Goal: Task Accomplishment & Management: Use online tool/utility

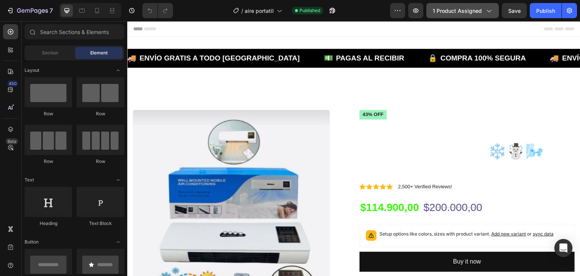
click at [475, 14] on span "1 product assigned" at bounding box center [457, 11] width 49 height 8
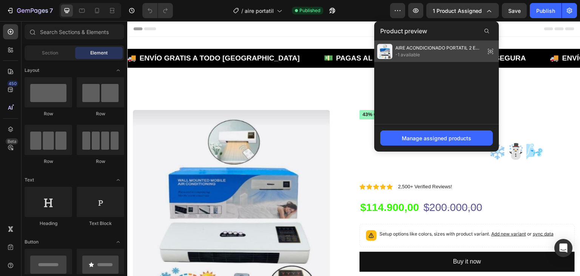
click at [424, 53] on span "-1 available" at bounding box center [438, 54] width 87 height 7
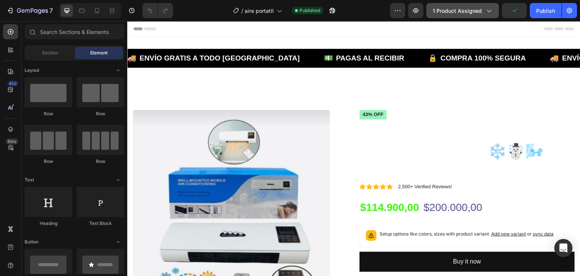
click at [482, 10] on div "1 product assigned" at bounding box center [463, 11] width 60 height 8
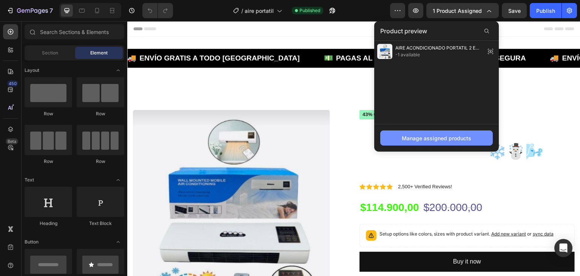
click at [433, 135] on div "Manage assigned products" at bounding box center [436, 138] width 69 height 8
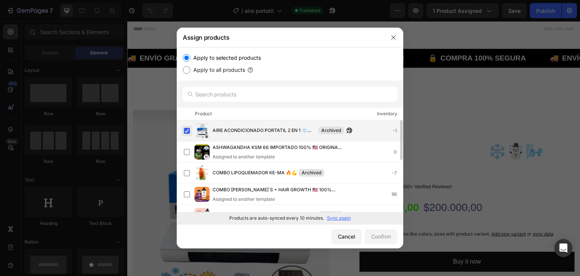
click at [184, 130] on label at bounding box center [187, 131] width 6 height 6
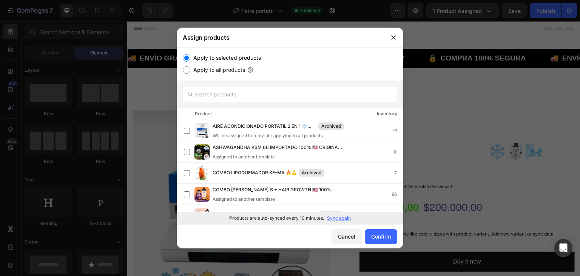
click at [337, 218] on p "Sync again" at bounding box center [339, 217] width 24 height 7
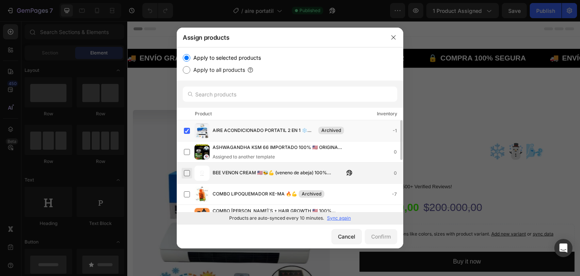
click at [188, 171] on label at bounding box center [187, 173] width 6 height 6
click at [190, 130] on label at bounding box center [187, 131] width 6 height 6
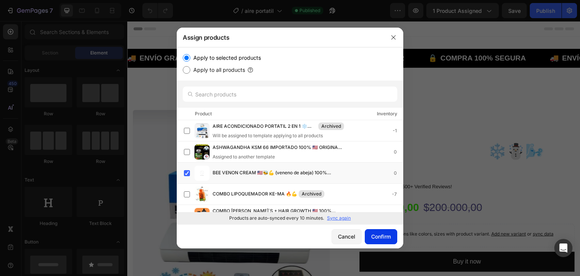
click at [379, 234] on div "Confirm" at bounding box center [381, 236] width 20 height 8
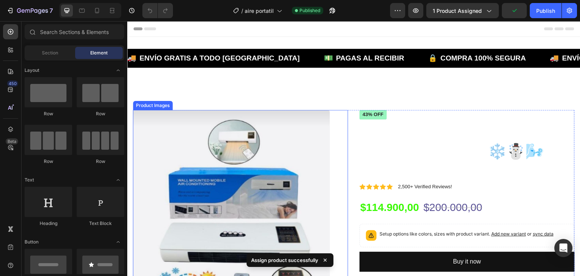
click at [222, 162] on img at bounding box center [231, 208] width 197 height 197
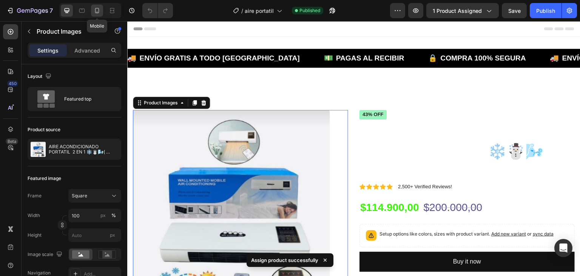
click at [98, 10] on icon at bounding box center [97, 11] width 8 height 8
type input "8"
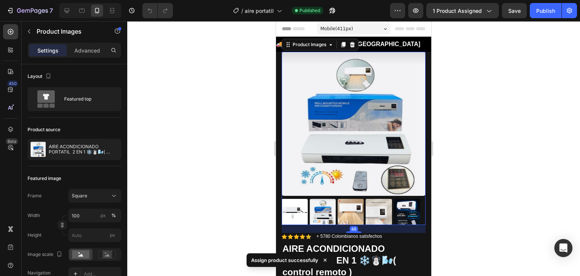
scroll to position [4, 0]
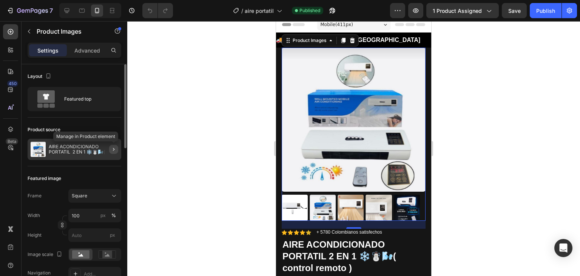
click at [111, 148] on icon "button" at bounding box center [114, 149] width 6 height 6
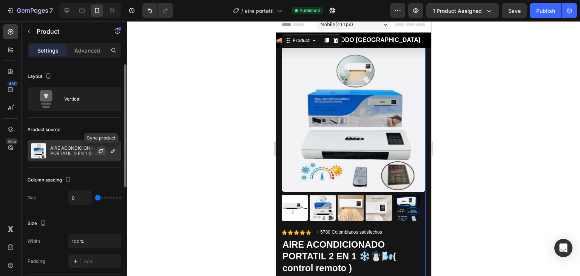
click at [101, 152] on icon "button" at bounding box center [101, 151] width 6 height 6
click at [0, 0] on icon "button" at bounding box center [0, 0] width 0 height 0
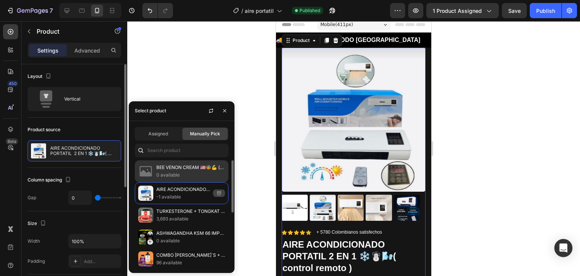
click at [183, 174] on p "0 available" at bounding box center [190, 175] width 69 height 8
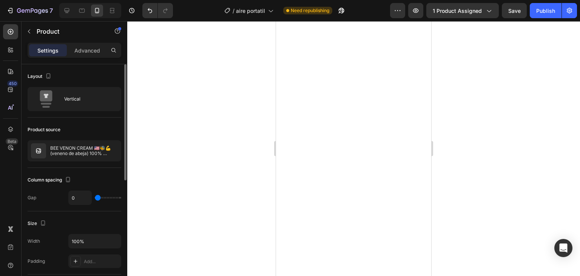
scroll to position [227, 0]
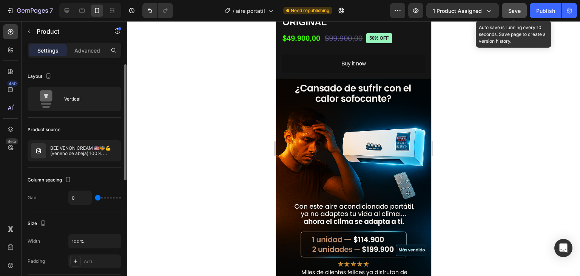
click at [517, 12] on span "Save" at bounding box center [514, 11] width 12 height 6
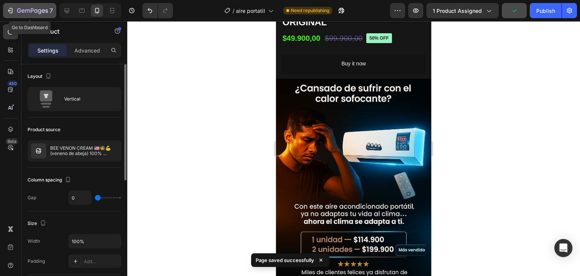
click at [32, 7] on div "7" at bounding box center [35, 10] width 36 height 9
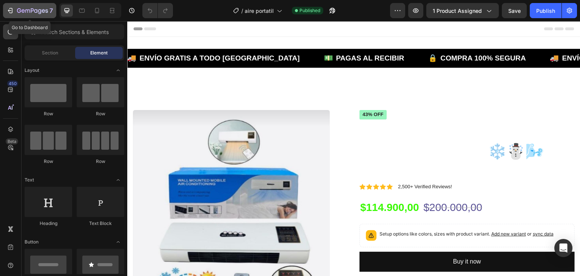
click at [29, 9] on icon "button" at bounding box center [27, 10] width 5 height 3
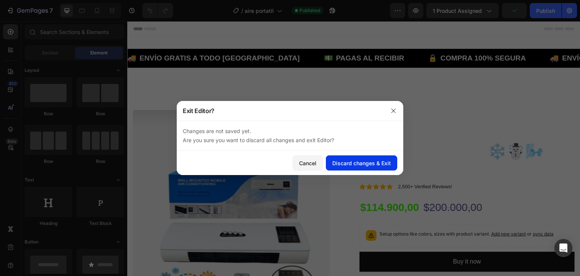
click at [353, 163] on div "Discard changes & Exit" at bounding box center [361, 163] width 59 height 8
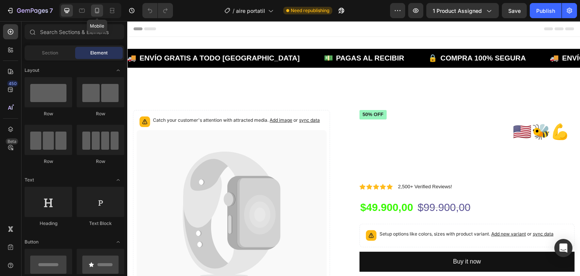
click at [99, 12] on icon at bounding box center [97, 10] width 4 height 5
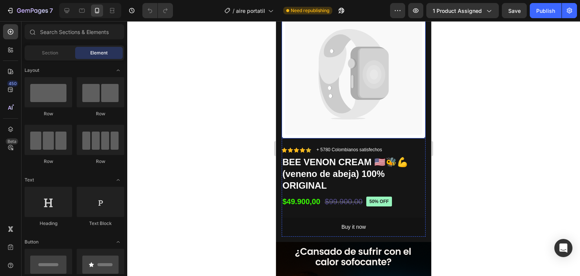
scroll to position [113, 0]
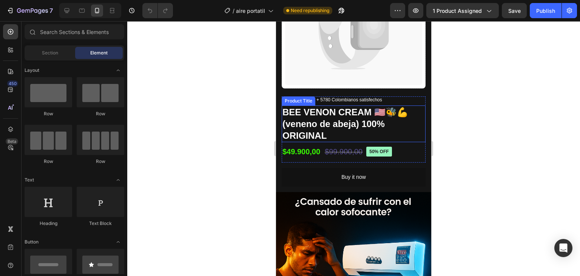
click at [357, 112] on h1 "BEE VENON CREAM 🇺🇲🐝💪 (veneno de abeja) 100% ORIGINAL" at bounding box center [354, 123] width 144 height 37
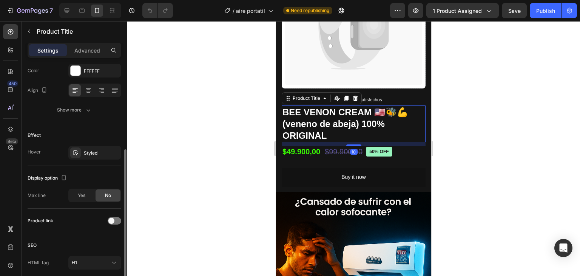
scroll to position [76, 0]
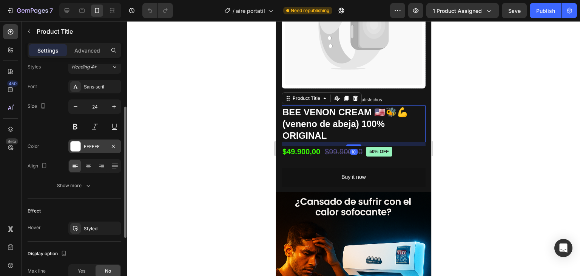
click at [77, 148] on div at bounding box center [76, 146] width 10 height 10
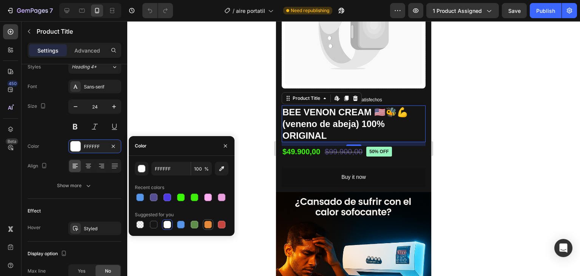
click at [207, 222] on div at bounding box center [208, 225] width 8 height 8
type input "E4893A"
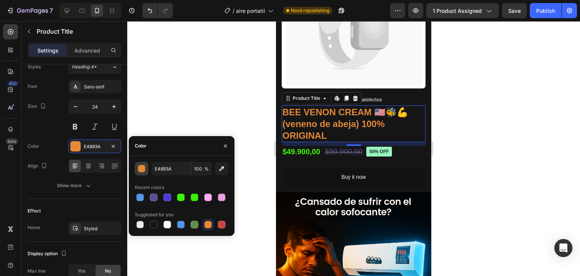
click at [143, 167] on div "button" at bounding box center [142, 169] width 8 height 8
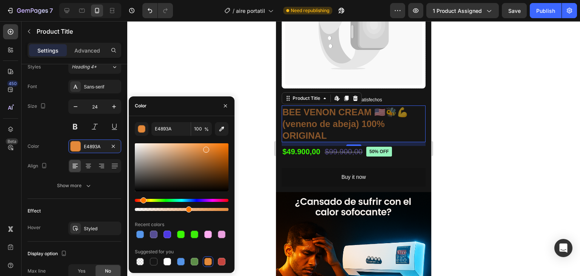
drag, startPoint x: 227, startPoint y: 210, endPoint x: 187, endPoint y: 212, distance: 39.3
click at [187, 212] on div "E4893A 100 % Recent colors Suggested for you" at bounding box center [182, 194] width 94 height 145
type input "56"
click at [143, 196] on div at bounding box center [182, 177] width 94 height 71
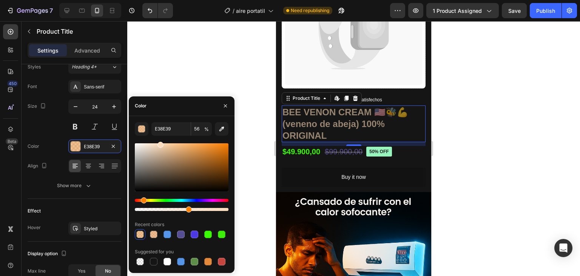
drag, startPoint x: 206, startPoint y: 149, endPoint x: 160, endPoint y: 156, distance: 46.6
click at [159, 138] on div "E38E39 56 % Recent colors Suggested for you" at bounding box center [182, 194] width 94 height 145
type input "FFDFBF"
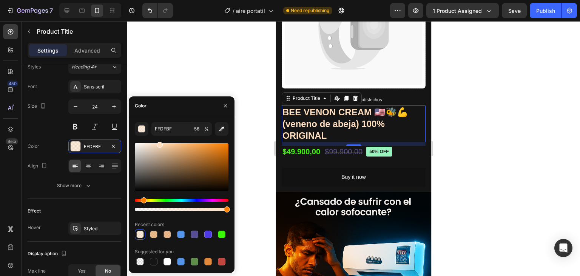
drag, startPoint x: 188, startPoint y: 208, endPoint x: 240, endPoint y: 208, distance: 51.7
click at [240, 0] on div "7 Version history / aire portatil Need republishing Preview 1 product assigned …" at bounding box center [290, 0] width 580 height 0
type input "100"
type input "FFD1A3"
drag, startPoint x: 161, startPoint y: 145, endPoint x: 169, endPoint y: 142, distance: 8.3
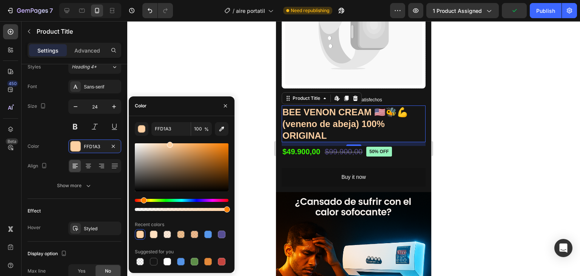
click at [169, 142] on div at bounding box center [170, 145] width 6 height 6
click at [248, 156] on div at bounding box center [353, 148] width 453 height 255
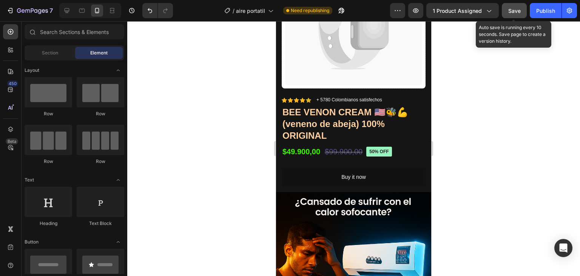
click at [509, 14] on div "Save" at bounding box center [514, 11] width 12 height 8
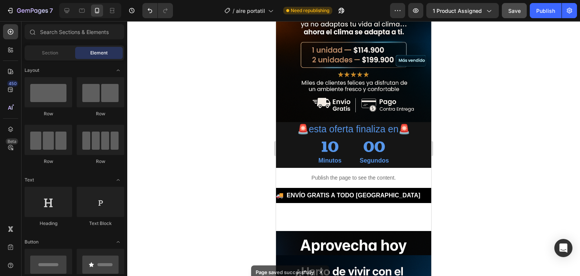
scroll to position [453, 0]
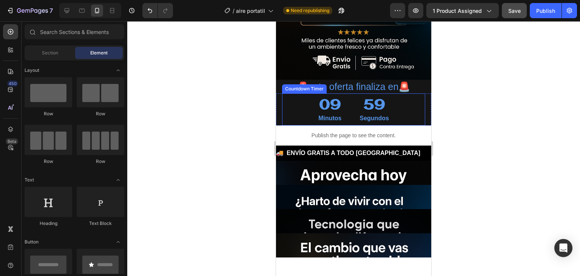
click at [364, 96] on div "59" at bounding box center [373, 105] width 29 height 18
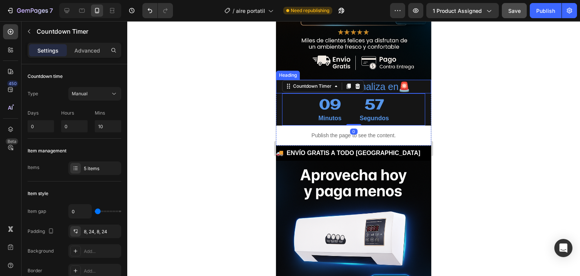
click at [381, 80] on h2 "🚨esta oferta finaliza en🚨" at bounding box center [353, 87] width 155 height 14
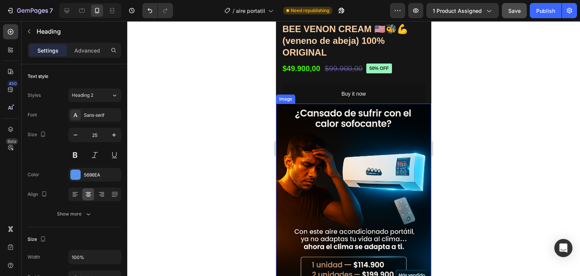
scroll to position [113, 0]
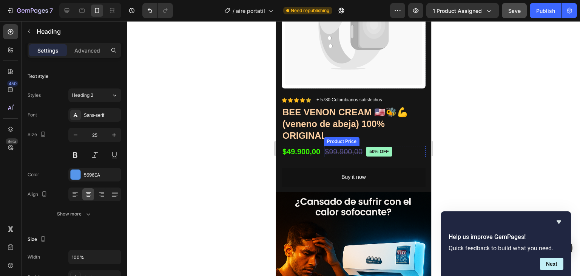
click at [355, 148] on div "$99.900,00" at bounding box center [343, 151] width 39 height 11
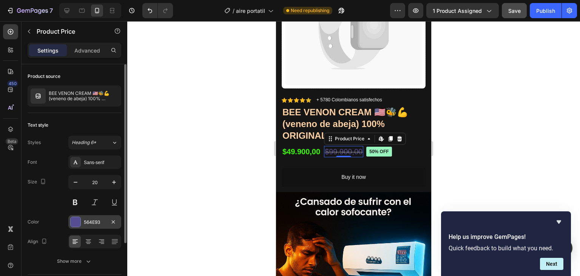
click at [73, 222] on div at bounding box center [76, 222] width 10 height 10
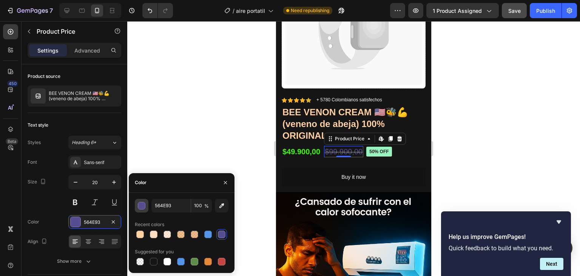
click at [143, 206] on div "button" at bounding box center [142, 206] width 8 height 8
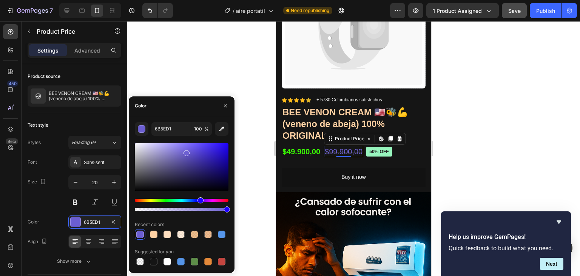
drag, startPoint x: 180, startPoint y: 166, endPoint x: 185, endPoint y: 151, distance: 15.2
click at [185, 151] on div at bounding box center [187, 153] width 6 height 6
type input "6D60D1"
click at [261, 168] on div at bounding box center [353, 148] width 453 height 255
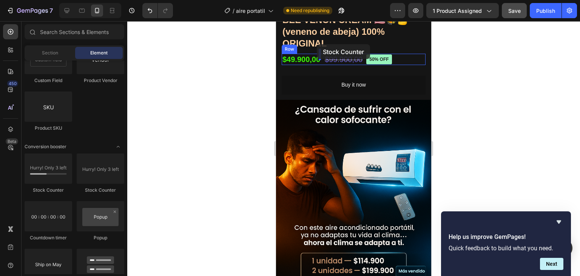
scroll to position [195, 0]
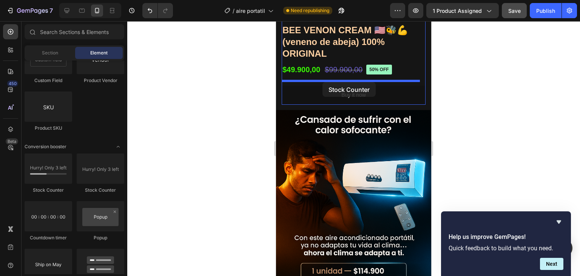
drag, startPoint x: 327, startPoint y: 195, endPoint x: 322, endPoint y: 82, distance: 113.4
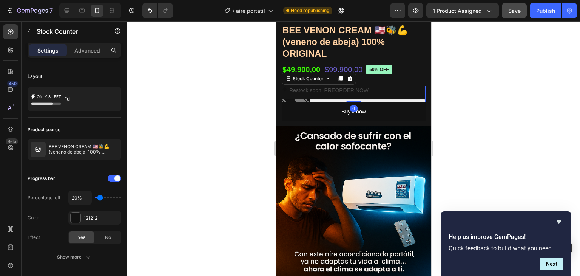
click at [387, 86] on div "Restock soon! PREORDER NOW" at bounding box center [354, 90] width 144 height 9
click at [349, 86] on p "Restock soon! PREORDER NOW" at bounding box center [328, 90] width 79 height 9
click at [302, 96] on div "Icon Icon Icon Icon Icon Icon List + 5780 Colombianos satisfechos Text Block Ro…" at bounding box center [354, 67] width 144 height 106
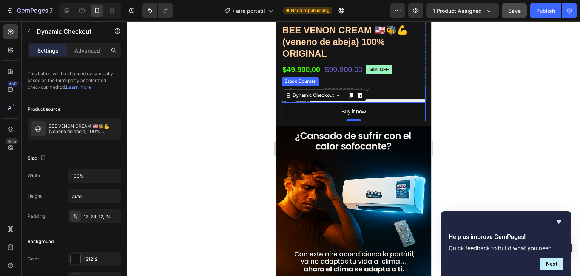
click at [384, 86] on div "Restock soon! PREORDER NOW" at bounding box center [354, 90] width 144 height 9
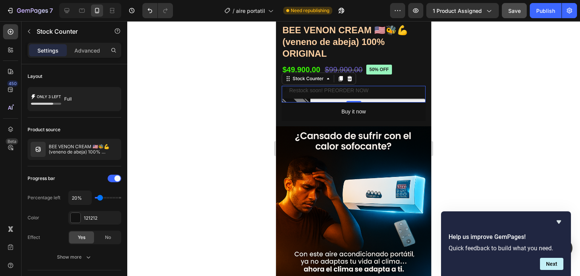
click at [377, 86] on div "Restock soon! PREORDER NOW" at bounding box center [354, 90] width 144 height 9
click at [378, 86] on div "Restock soon! PREORDER NOW" at bounding box center [354, 90] width 144 height 9
click at [337, 86] on p "Restock soon! PREORDER NOW" at bounding box center [328, 90] width 79 height 9
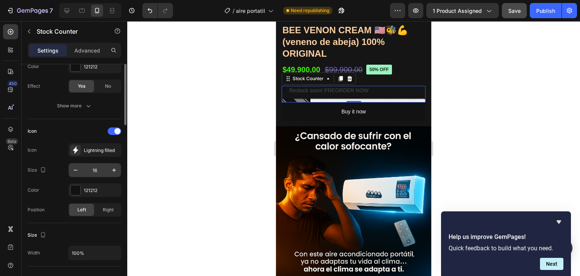
scroll to position [76, 0]
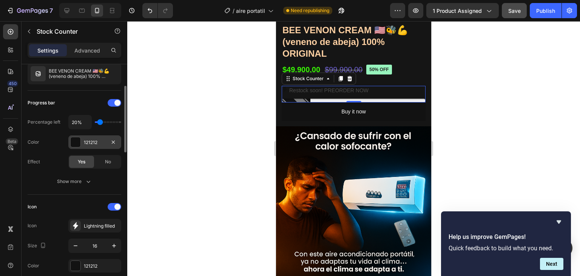
click at [76, 141] on div at bounding box center [76, 142] width 10 height 10
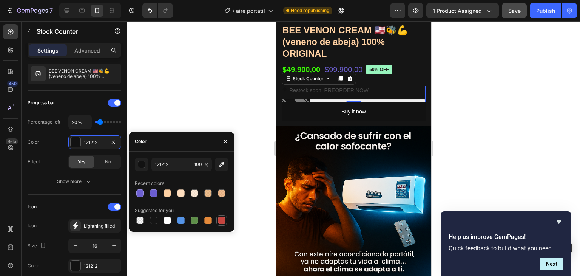
click at [223, 221] on div at bounding box center [222, 220] width 8 height 8
type input "C5453F"
click at [244, 77] on div at bounding box center [353, 148] width 453 height 255
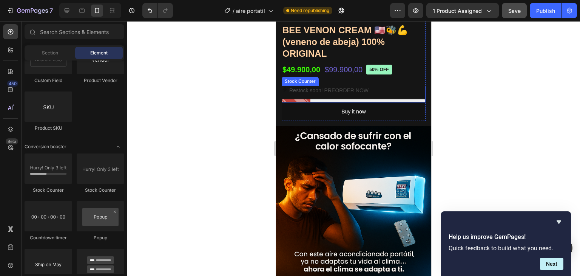
click at [345, 86] on p "Restock soon! PREORDER NOW" at bounding box center [328, 90] width 79 height 9
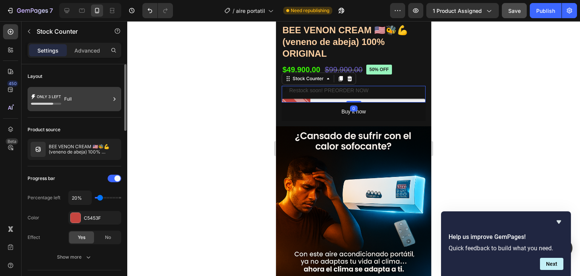
click at [77, 103] on div "Full" at bounding box center [87, 98] width 46 height 17
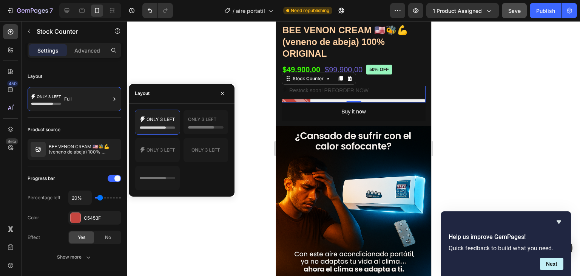
click at [264, 122] on div at bounding box center [353, 148] width 453 height 255
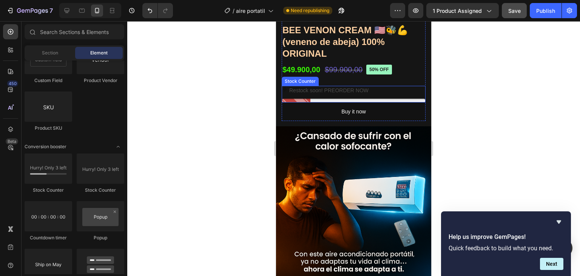
click at [317, 86] on p "Restock soon! PREORDER NOW" at bounding box center [328, 90] width 79 height 9
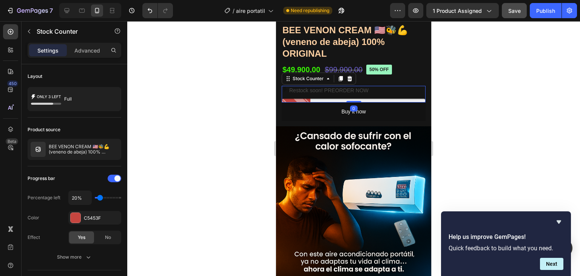
click at [317, 86] on p "Restock soon! PREORDER NOW" at bounding box center [328, 90] width 79 height 9
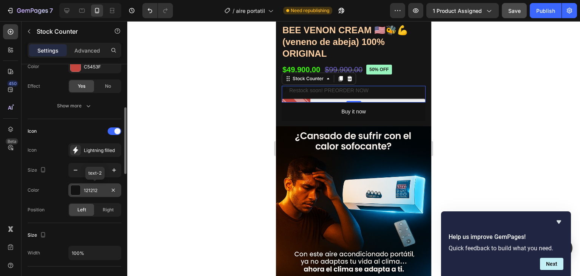
click at [77, 190] on div at bounding box center [76, 190] width 10 height 10
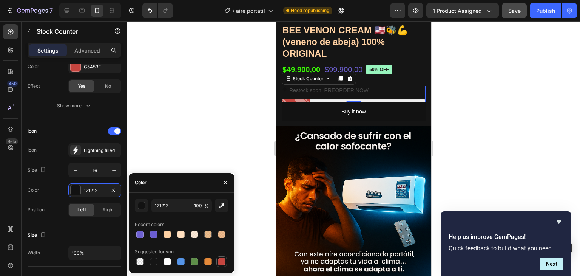
click at [225, 263] on div at bounding box center [222, 262] width 8 height 8
click at [209, 258] on div at bounding box center [208, 262] width 8 height 8
type input "E4893A"
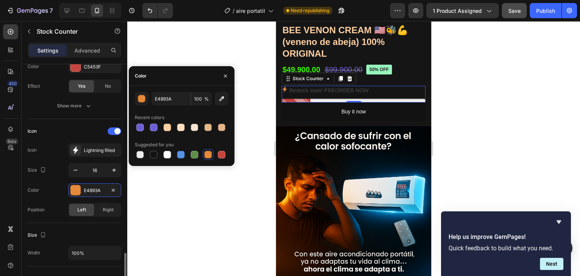
scroll to position [264, 0]
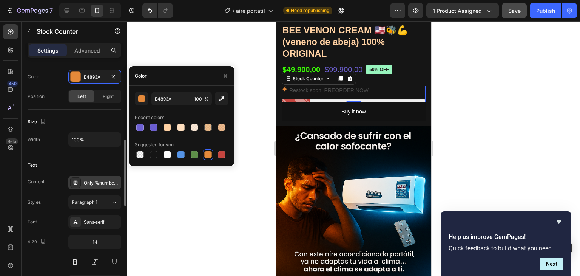
click at [102, 183] on div "Only %number% left" at bounding box center [101, 182] width 35 height 7
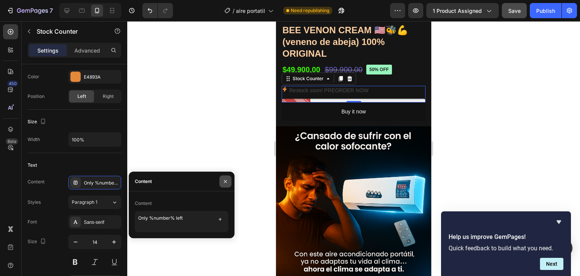
click at [226, 182] on icon "button" at bounding box center [225, 181] width 3 height 3
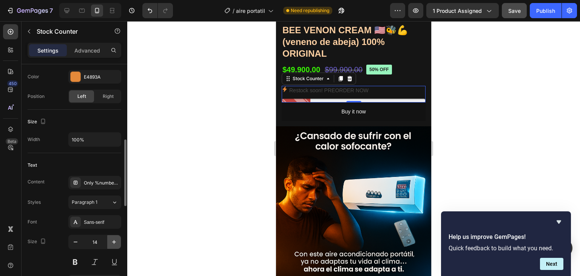
click at [113, 242] on icon "button" at bounding box center [114, 242] width 8 height 8
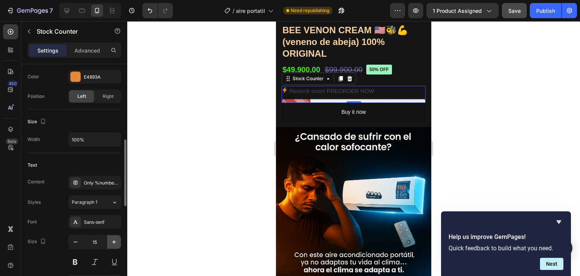
click at [113, 242] on icon "button" at bounding box center [114, 242] width 8 height 8
type input "16"
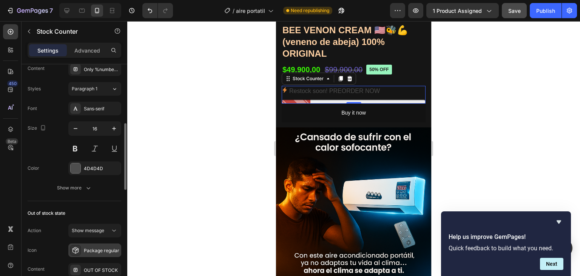
scroll to position [302, 0]
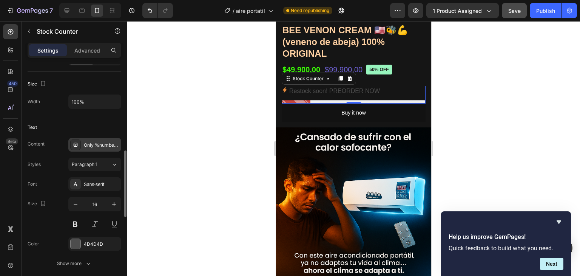
click at [100, 140] on div "Only %number% left" at bounding box center [94, 145] width 53 height 14
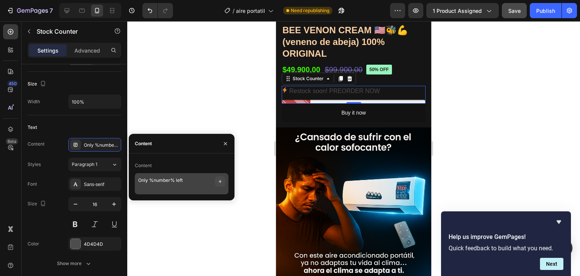
click at [221, 180] on icon "button" at bounding box center [220, 181] width 6 height 6
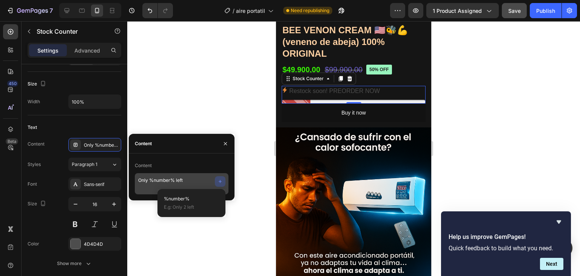
click at [221, 180] on icon "button" at bounding box center [220, 181] width 6 height 6
click at [221, 181] on icon "button" at bounding box center [220, 181] width 3 height 3
click at [175, 176] on textarea "Only %number% left" at bounding box center [182, 183] width 94 height 21
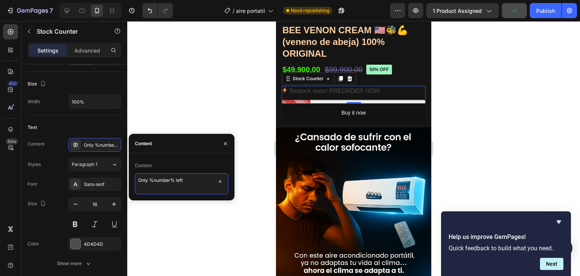
click at [188, 180] on textarea "Only %number% left" at bounding box center [182, 183] width 94 height 21
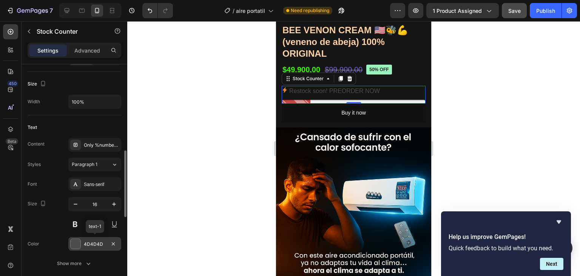
click at [79, 244] on div at bounding box center [76, 244] width 10 height 10
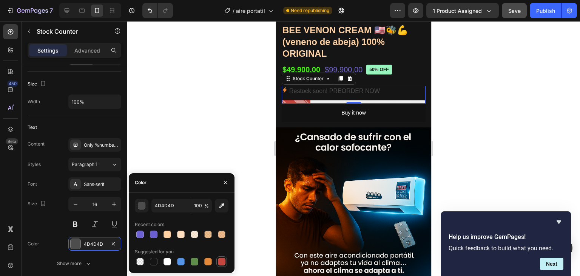
click at [219, 260] on div at bounding box center [222, 262] width 8 height 8
type input "C5453F"
click at [203, 122] on div at bounding box center [353, 148] width 453 height 255
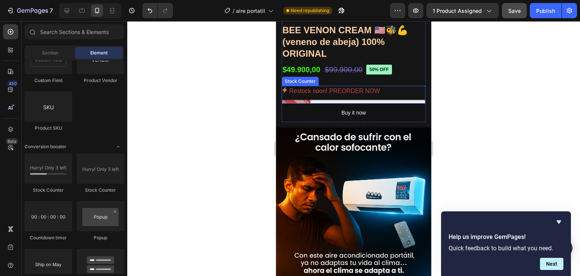
drag, startPoint x: 325, startPoint y: 88, endPoint x: 341, endPoint y: 86, distance: 15.2
click at [326, 88] on p "Restock soon! PREORDER NOW" at bounding box center [334, 91] width 91 height 11
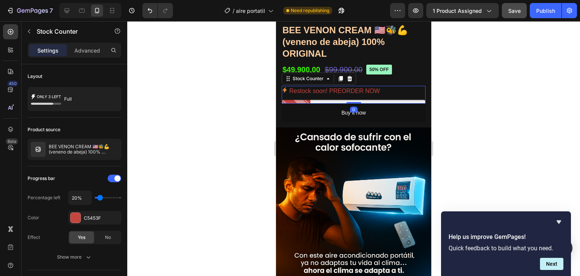
click at [356, 86] on p "Restock soon! PREORDER NOW" at bounding box center [334, 91] width 91 height 11
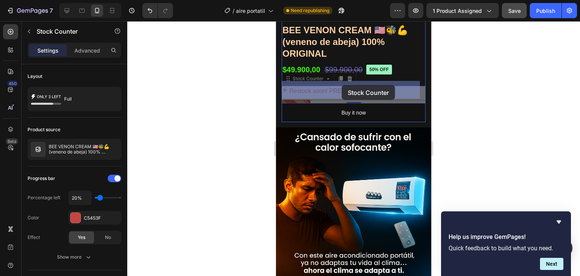
drag, startPoint x: 387, startPoint y: 86, endPoint x: 343, endPoint y: 85, distance: 43.8
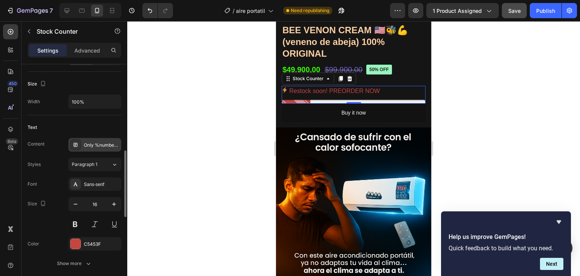
click at [97, 142] on div "Only %number% left" at bounding box center [101, 145] width 35 height 7
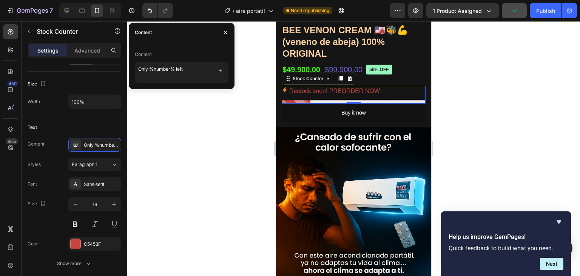
scroll to position [529, 0]
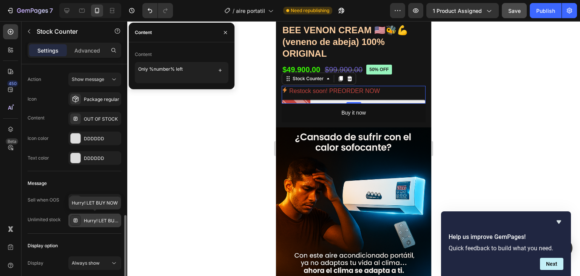
click at [95, 219] on div "Hurry! LET BUY NOW" at bounding box center [101, 220] width 35 height 7
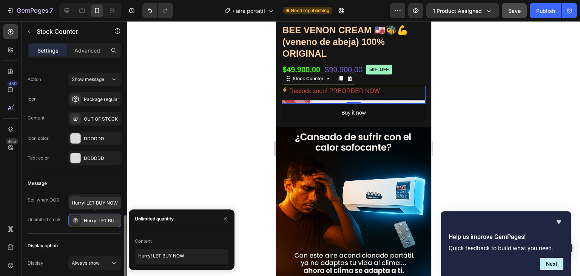
click at [91, 221] on div "Hurry! LET BUY NOW" at bounding box center [101, 220] width 35 height 7
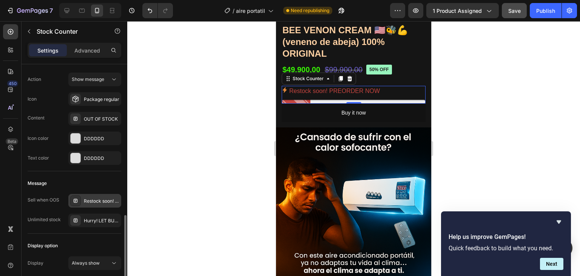
click at [83, 197] on div "Restock soon! PREORDER NOW" at bounding box center [94, 201] width 53 height 14
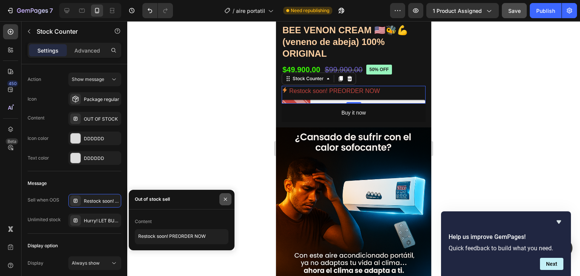
click at [223, 200] on icon "button" at bounding box center [225, 199] width 6 height 6
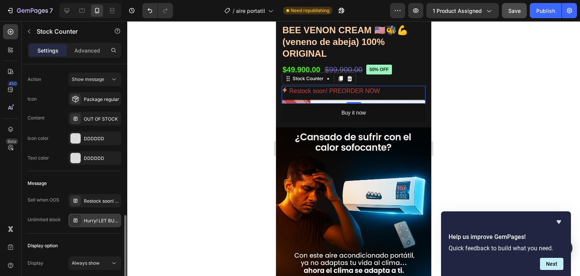
click at [77, 219] on icon at bounding box center [76, 220] width 6 height 6
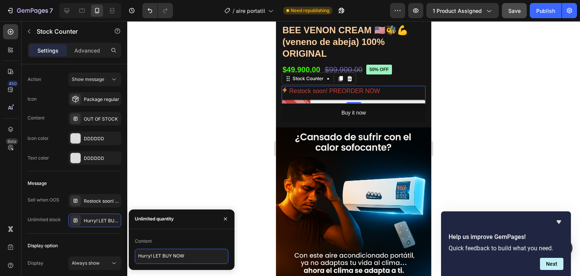
drag, startPoint x: 202, startPoint y: 257, endPoint x: 133, endPoint y: 259, distance: 69.1
click at [130, 261] on div "Content Hurry! LET BUY NOW" at bounding box center [182, 249] width 106 height 29
click at [191, 251] on textarea "Hurry! LET BUY NOW" at bounding box center [182, 255] width 94 height 15
drag, startPoint x: 194, startPoint y: 253, endPoint x: 131, endPoint y: 260, distance: 63.8
click at [131, 260] on div "Content Hurry! LET BUY NOW" at bounding box center [182, 249] width 106 height 29
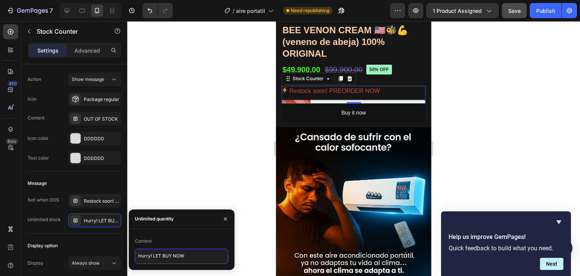
drag, startPoint x: 190, startPoint y: 256, endPoint x: 134, endPoint y: 254, distance: 55.9
click at [134, 254] on div "Content Hurry! LET BUY NOW" at bounding box center [182, 249] width 106 height 29
paste textarea "¡Date prisa! ¡Compra ahora!"
type textarea "¡Date prisa! ¡Compra ahora!"
click at [205, 172] on div at bounding box center [353, 148] width 453 height 255
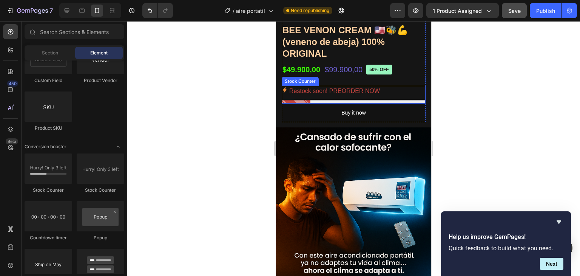
click at [332, 86] on p "Restock soon! PREORDER NOW" at bounding box center [334, 91] width 91 height 11
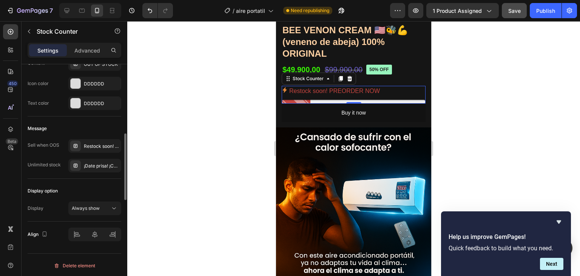
scroll to position [470, 0]
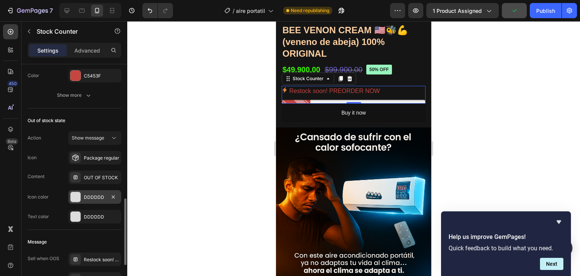
click at [78, 194] on div at bounding box center [76, 197] width 10 height 10
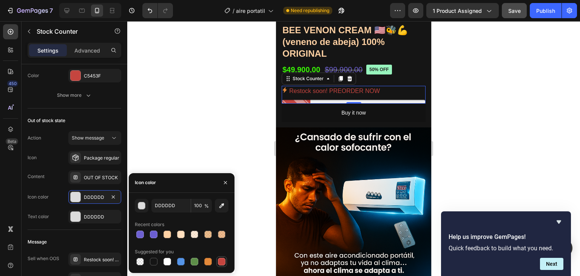
click at [226, 261] on div at bounding box center [221, 261] width 9 height 9
click at [166, 262] on div at bounding box center [168, 262] width 8 height 8
type input "FFFFFF"
click at [313, 86] on p "Restock soon! PREORDER NOW" at bounding box center [334, 91] width 91 height 11
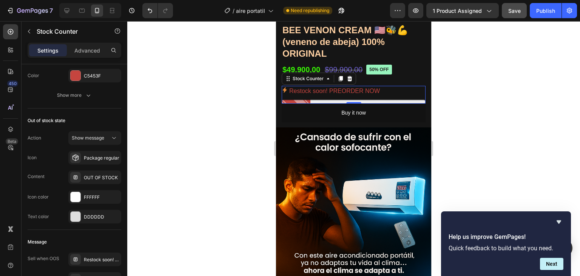
click at [313, 86] on p "Restock soon! PREORDER NOW" at bounding box center [334, 91] width 91 height 11
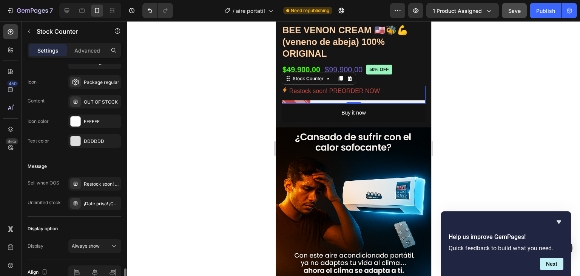
scroll to position [583, 0]
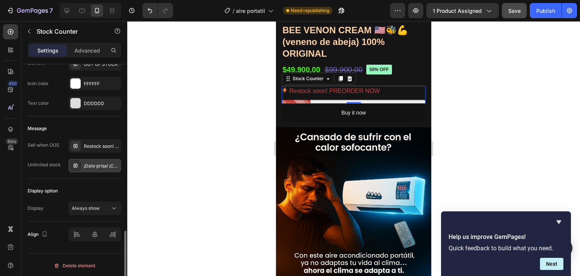
click at [95, 167] on div "¡Date prisa! ¡Compra ahora!" at bounding box center [101, 165] width 35 height 7
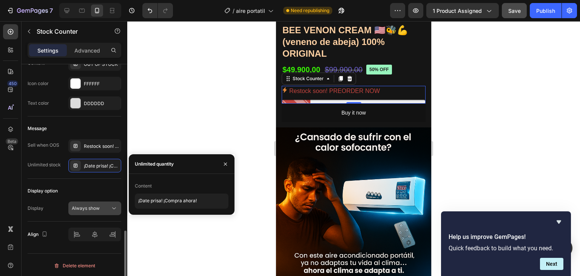
click at [107, 205] on div "Always show" at bounding box center [91, 208] width 39 height 7
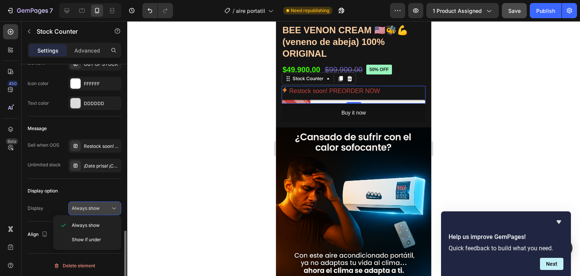
click at [105, 208] on div "Always show" at bounding box center [91, 208] width 39 height 7
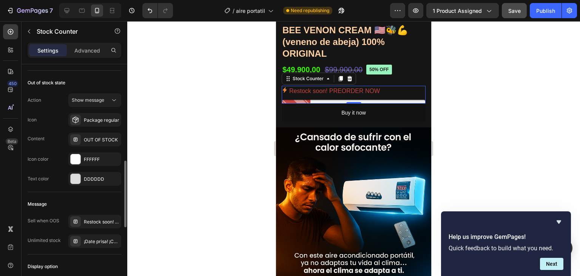
scroll to position [432, 0]
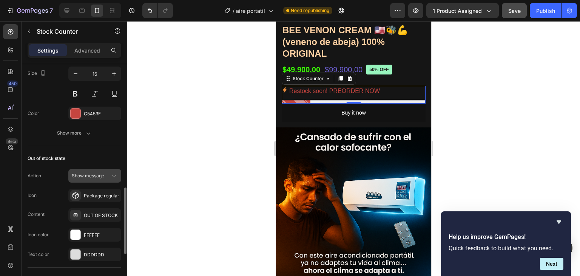
click at [113, 177] on icon at bounding box center [114, 176] width 8 height 8
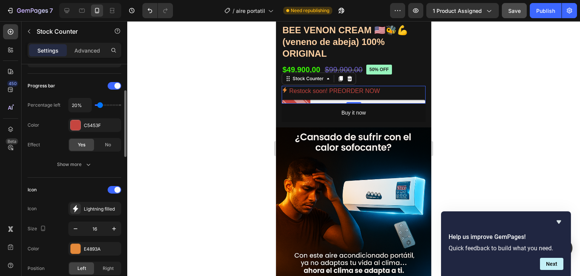
scroll to position [0, 0]
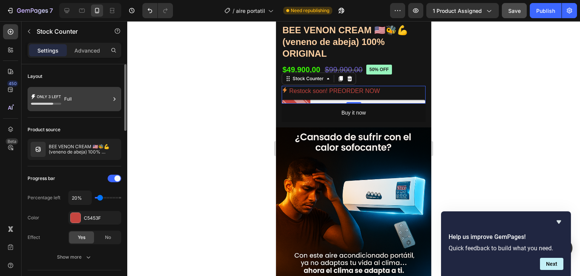
click at [78, 99] on div "Full" at bounding box center [87, 98] width 46 height 17
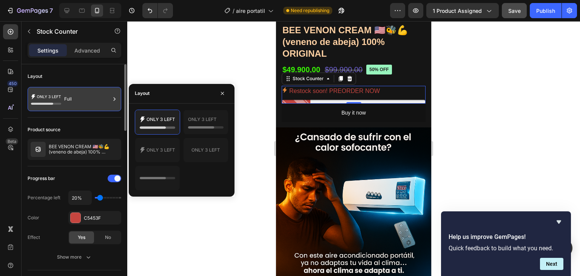
click at [68, 99] on div "Full" at bounding box center [87, 98] width 46 height 17
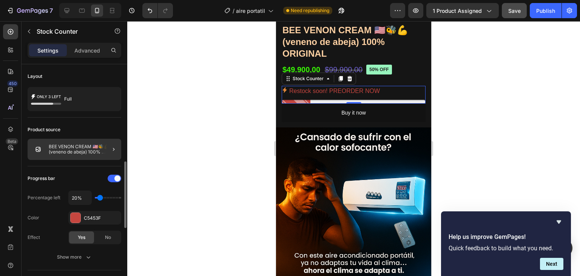
scroll to position [76, 0]
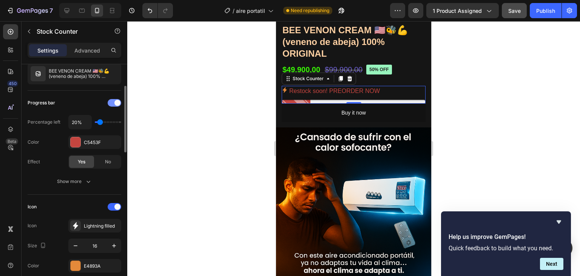
click at [111, 103] on div at bounding box center [115, 103] width 14 height 8
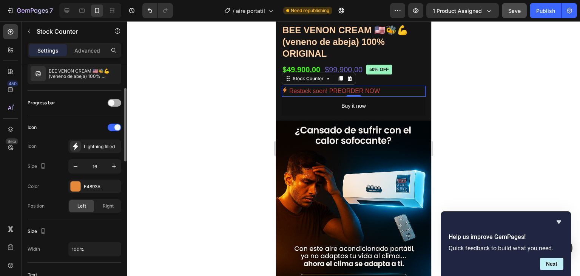
click at [116, 103] on div at bounding box center [115, 103] width 14 height 8
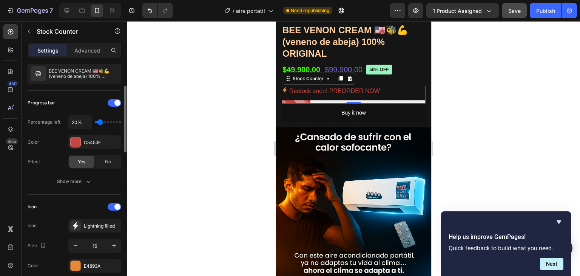
type input "30%"
type input "30"
type input "40%"
type input "40"
type input "50%"
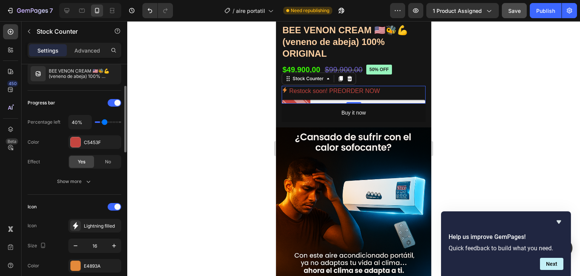
type input "50"
type input "60%"
type input "60"
type input "70%"
type input "70"
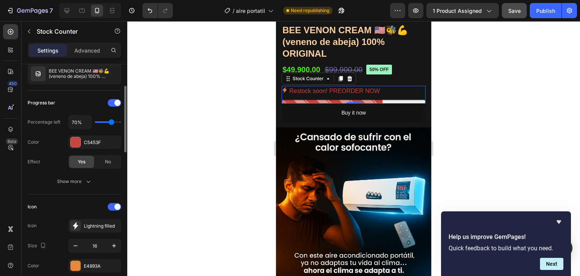
type input "60%"
type input "60"
type input "50%"
type input "50"
type input "40%"
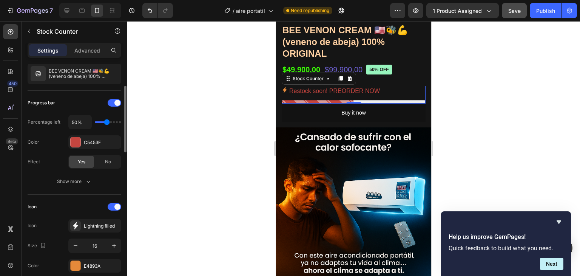
type input "40"
type input "30%"
type input "30"
click at [101, 122] on input "range" at bounding box center [108, 122] width 26 height 2
click at [109, 160] on span "No" at bounding box center [108, 161] width 6 height 7
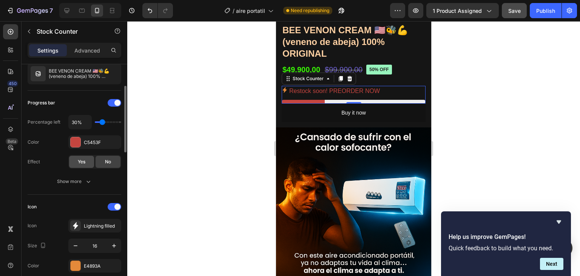
click at [85, 158] on span "Yes" at bounding box center [82, 161] width 8 height 7
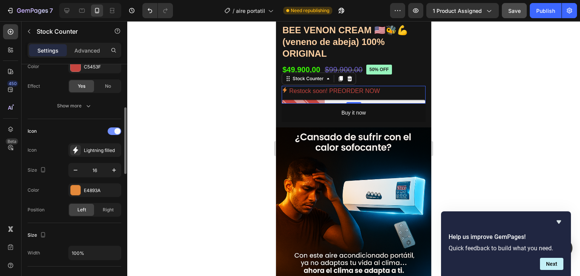
click at [111, 131] on div at bounding box center [115, 131] width 14 height 8
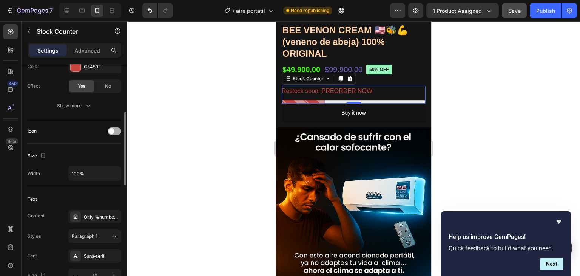
click at [111, 131] on span at bounding box center [111, 131] width 6 height 6
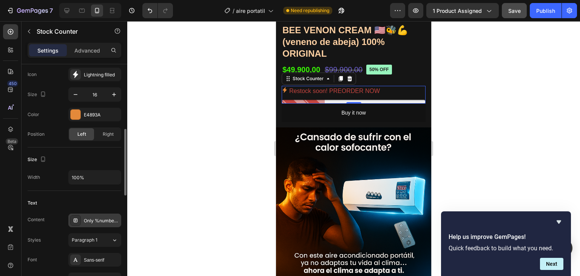
scroll to position [264, 0]
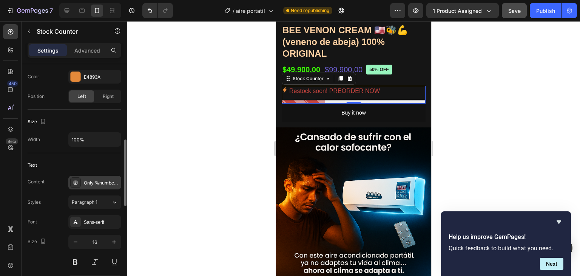
click at [79, 181] on div at bounding box center [75, 182] width 11 height 11
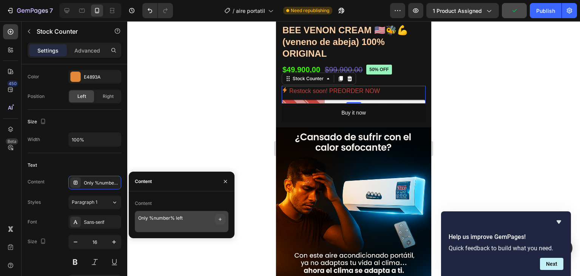
click at [221, 219] on icon "button" at bounding box center [220, 219] width 6 height 6
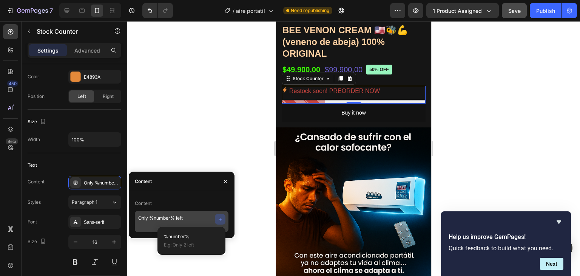
click at [221, 219] on icon "button" at bounding box center [220, 219] width 6 height 6
click at [222, 216] on icon "button" at bounding box center [220, 219] width 6 height 6
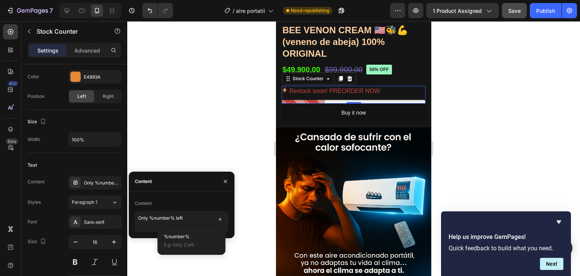
click at [210, 154] on div at bounding box center [353, 148] width 453 height 255
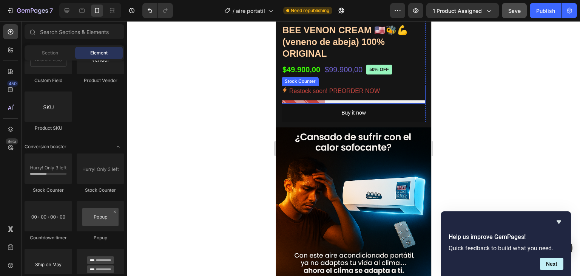
click at [325, 86] on p "Restock soon! PREORDER NOW" at bounding box center [334, 91] width 91 height 11
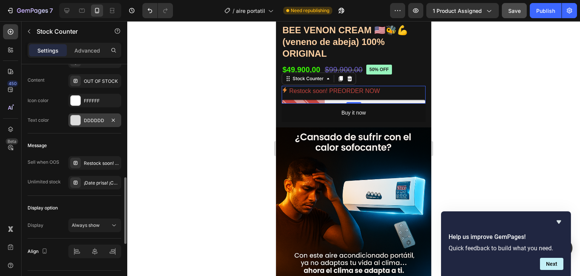
scroll to position [529, 0]
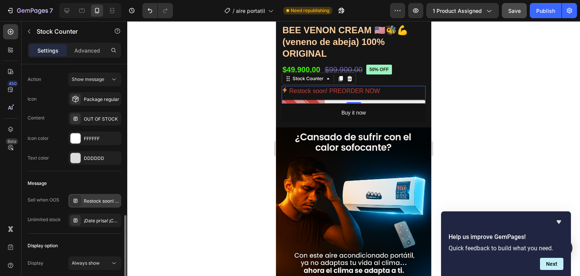
click at [99, 201] on div "Restock soon! PREORDER NOW" at bounding box center [101, 200] width 35 height 7
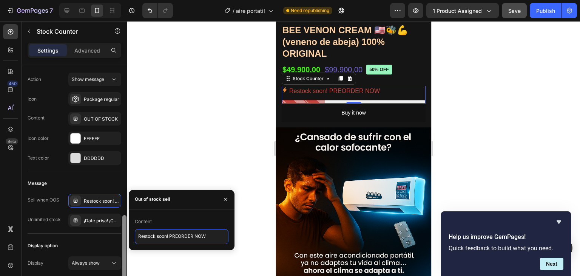
drag, startPoint x: 210, startPoint y: 236, endPoint x: 126, endPoint y: 244, distance: 84.1
click at [124, 244] on div "450 Beta Sections(18) Elements(84) Section Element Hero Section Product Detail …" at bounding box center [63, 148] width 127 height 255
paste textarea "¡Date prisa! ¡Compra ahora!"
type textarea "¡Date prisa! ¡Compra ahora!"
click at [205, 128] on div at bounding box center [353, 148] width 453 height 255
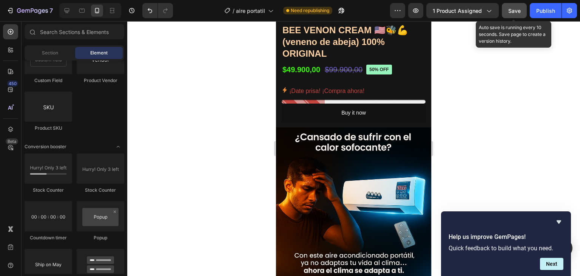
click at [509, 14] on div "Save" at bounding box center [514, 11] width 12 height 8
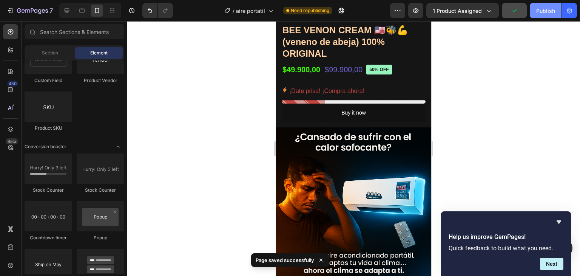
click at [539, 14] on div "Publish" at bounding box center [545, 11] width 19 height 8
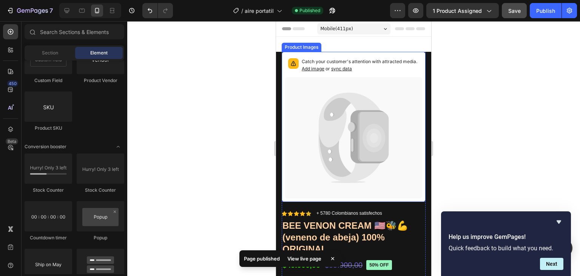
scroll to position [76, 0]
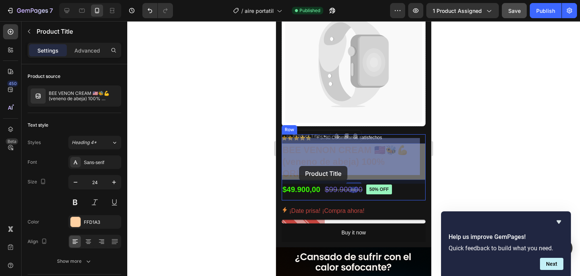
drag, startPoint x: 343, startPoint y: 165, endPoint x: 307, endPoint y: 168, distance: 35.7
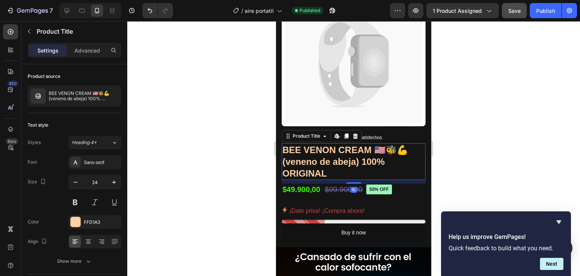
click at [338, 166] on h1 "BEE VENON CREAM 🇺🇲🐝💪 (veneno de abeja) 100% ORIGINAL" at bounding box center [354, 161] width 144 height 37
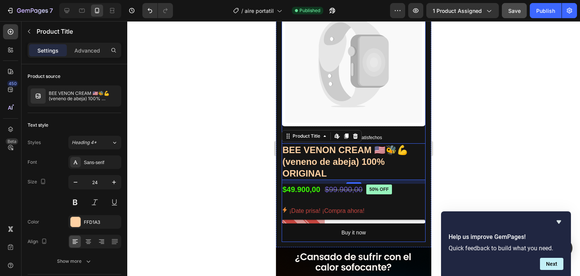
click at [389, 134] on div "Icon Icon Icon Icon Icon Icon List + 5780 Colombianos satisfechos Text Block Row" at bounding box center [354, 138] width 144 height 8
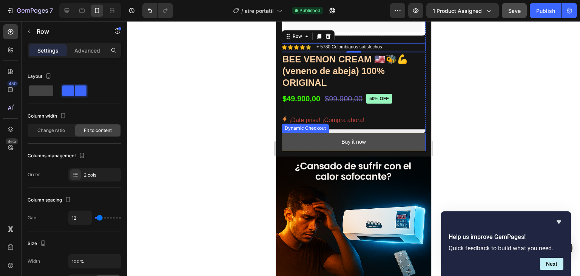
scroll to position [189, 0]
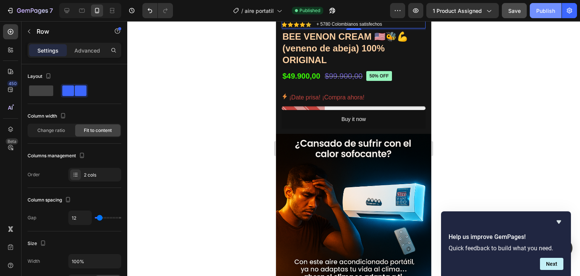
click at [537, 11] on div "Publish" at bounding box center [545, 11] width 19 height 8
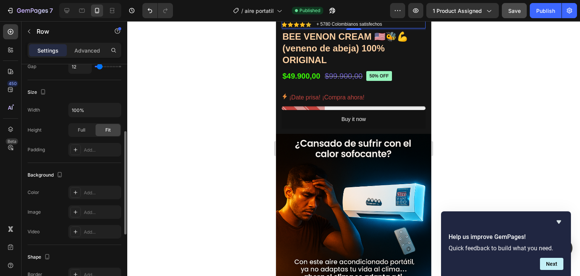
scroll to position [293, 0]
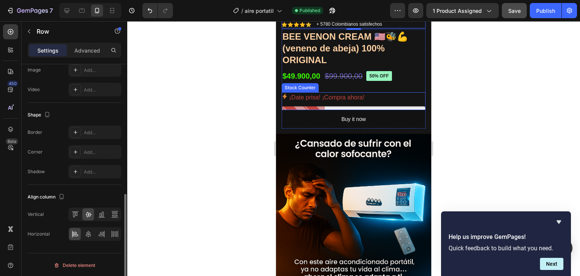
click at [357, 94] on p "¡Date prisa! ¡Compra ahora!" at bounding box center [326, 97] width 75 height 11
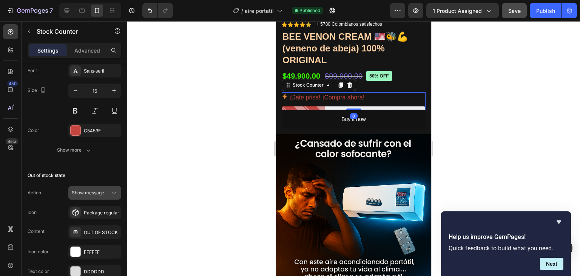
scroll to position [529, 0]
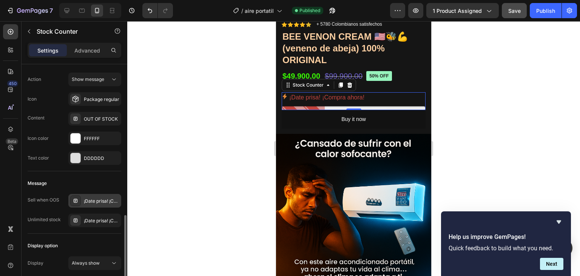
click at [102, 202] on div "¡Date prisa! ¡Compra ahora!" at bounding box center [101, 200] width 35 height 7
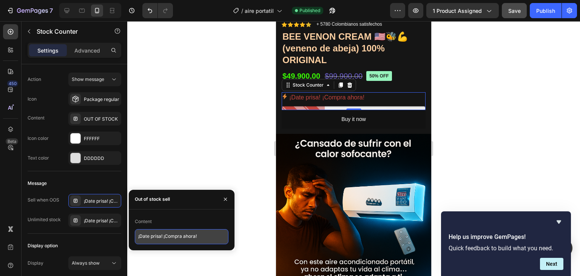
click at [137, 236] on textarea "¡Date prisa! ¡Compra ahora!" at bounding box center [182, 236] width 94 height 15
type textarea "solo quedan 80 unds ¡Date prisa! ¡Compra ahora!"
click at [320, 92] on p "solo quedan 80 unds ¡Date prisa! ¡Compra ahora!" at bounding box center [355, 97] width 133 height 11
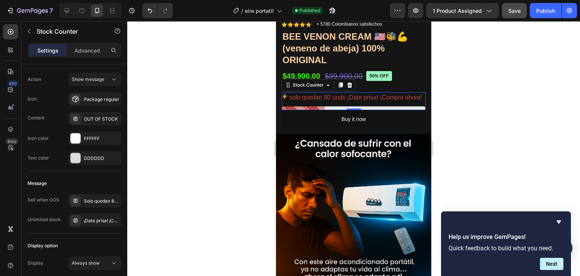
click at [316, 96] on p "solo quedan 80 unds ¡Date prisa! ¡Compra ahora!" at bounding box center [355, 97] width 133 height 11
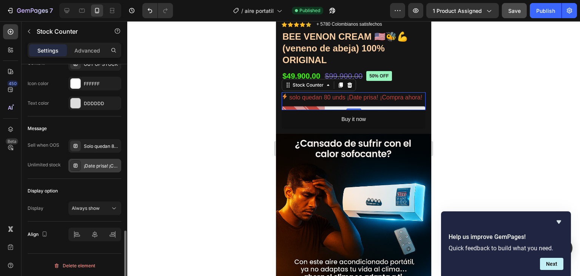
click at [95, 167] on div "¡Date prisa! ¡Compra ahora!" at bounding box center [101, 165] width 35 height 7
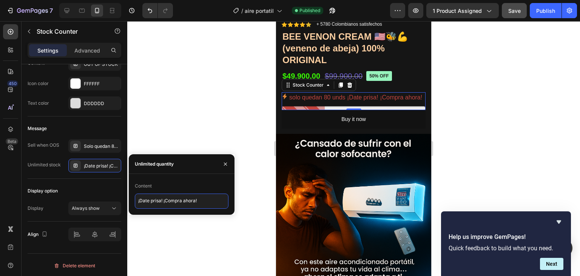
click at [205, 200] on textarea "¡Date prisa! ¡Compra ahora!" at bounding box center [182, 200] width 94 height 15
click at [75, 166] on icon at bounding box center [76, 165] width 6 height 6
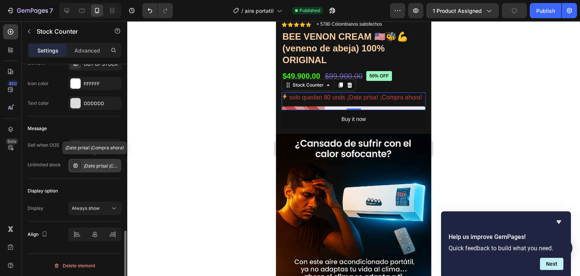
click at [75, 166] on icon at bounding box center [76, 165] width 6 height 6
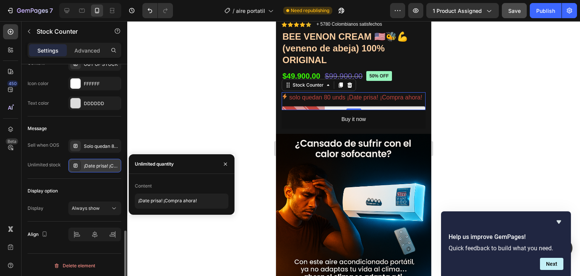
click at [71, 163] on div at bounding box center [75, 165] width 11 height 11
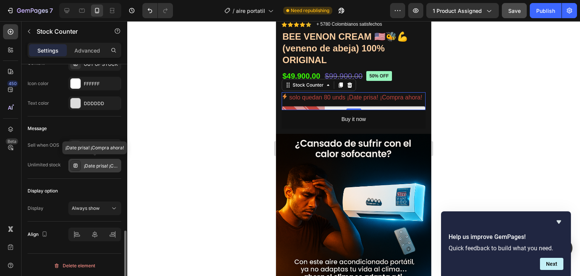
click at [72, 164] on div at bounding box center [75, 165] width 11 height 11
